Goal: Task Accomplishment & Management: Manage account settings

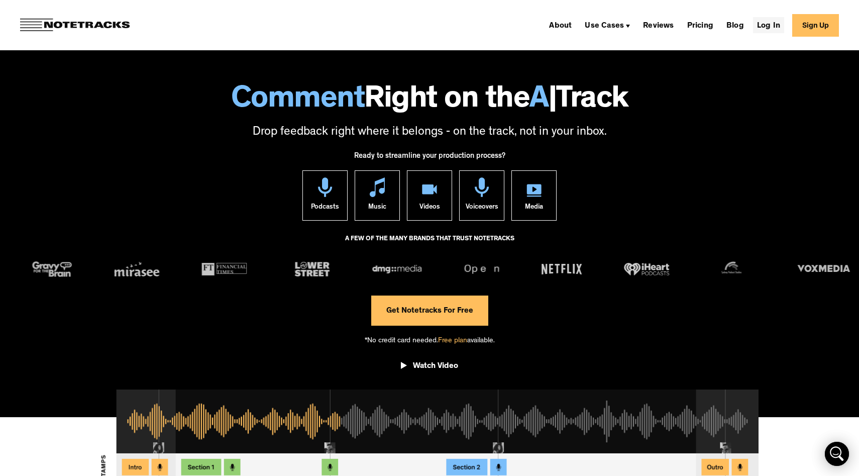
click at [769, 25] on link "Log In" at bounding box center [768, 25] width 31 height 16
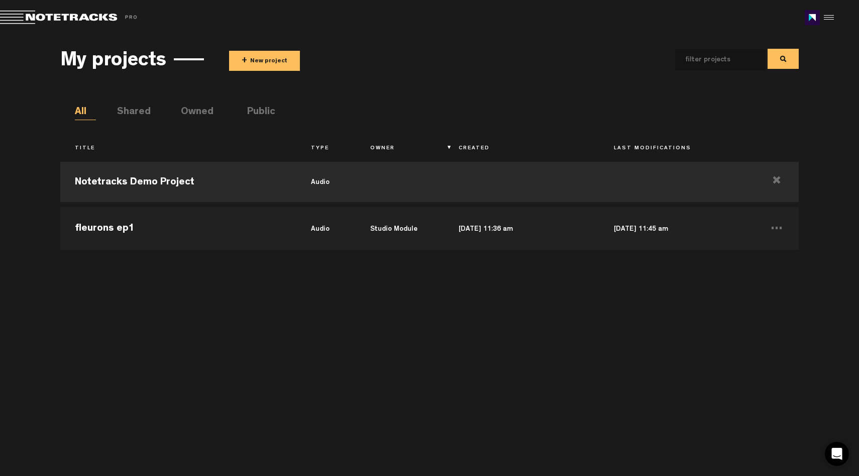
click at [262, 55] on button "+ New project" at bounding box center [264, 61] width 71 height 20
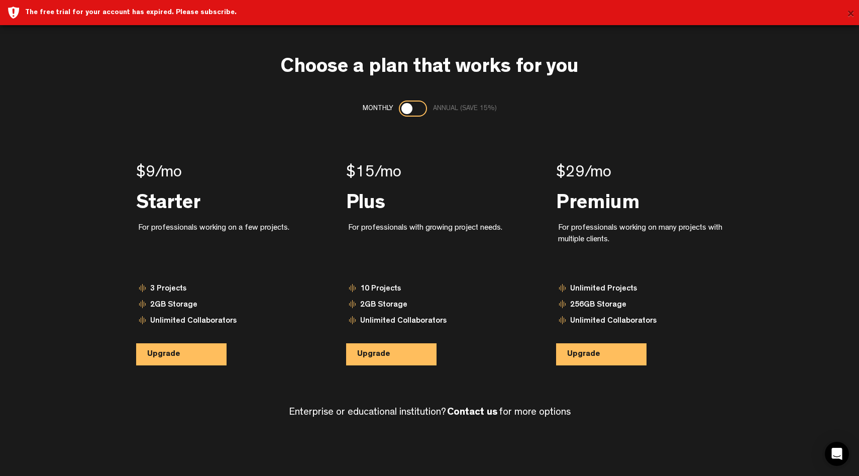
click at [850, 14] on button "×" at bounding box center [851, 15] width 8 height 20
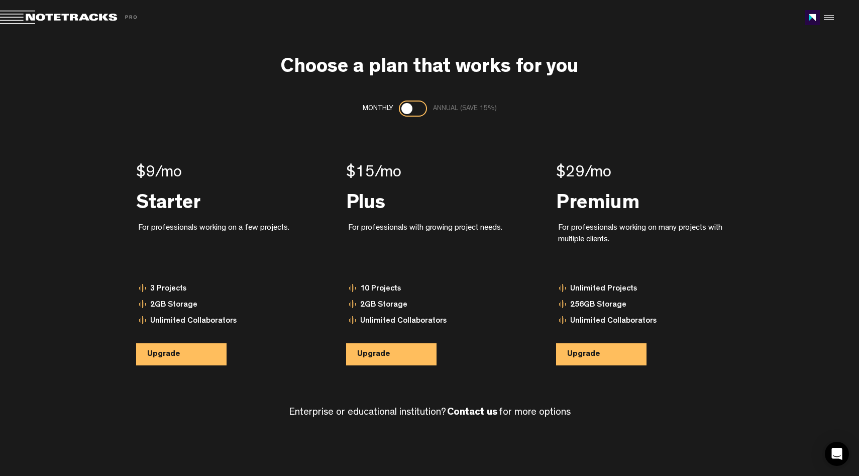
click at [50, 19] on span at bounding box center [70, 18] width 141 height 14
